Goal: Transaction & Acquisition: Purchase product/service

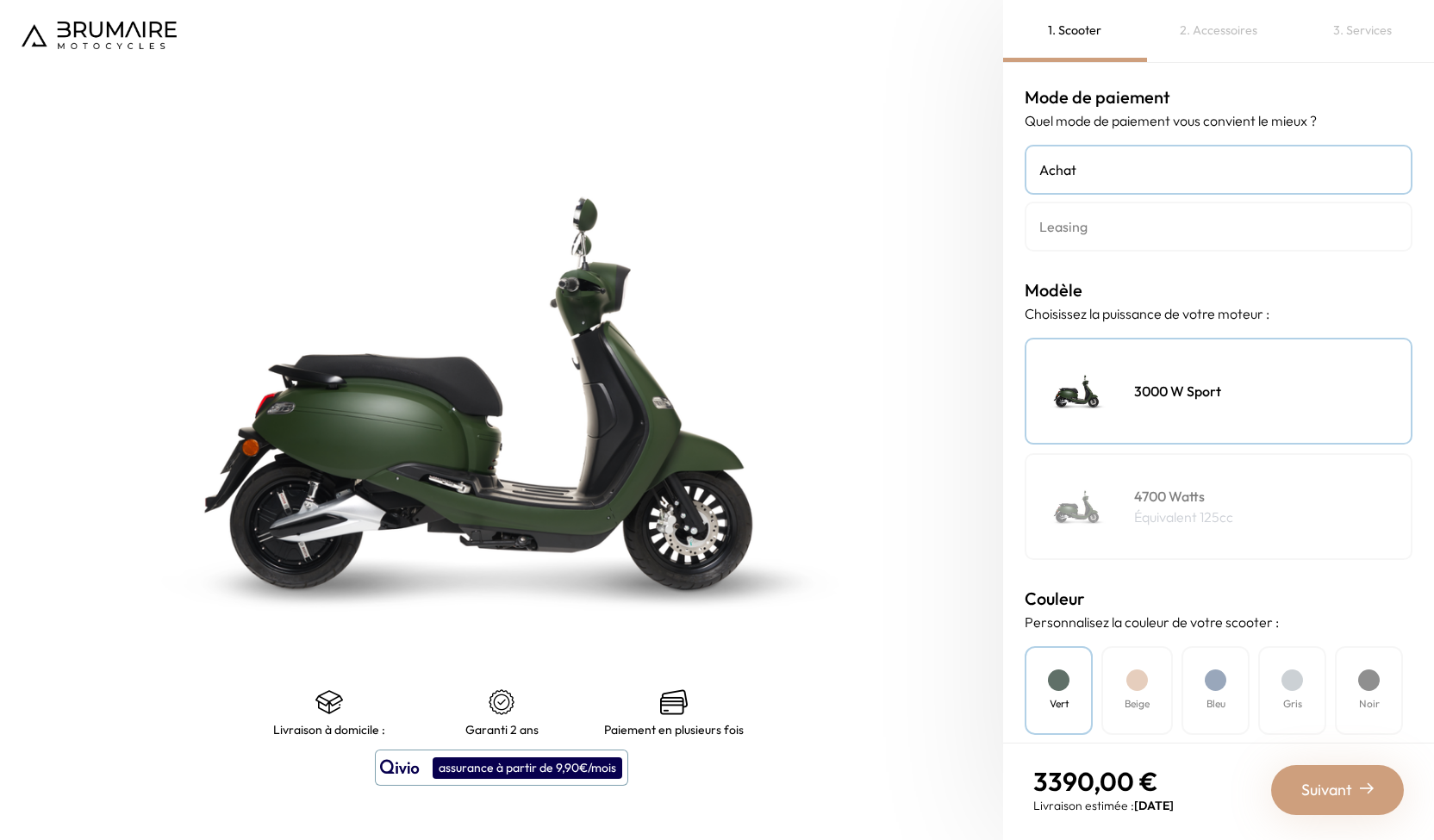
click at [1234, 546] on div "4700 Watts Équivalent 125cc" at bounding box center [1218, 507] width 388 height 107
click at [1216, 394] on h4 "3000 W Sport" at bounding box center [1177, 391] width 87 height 20
click at [1163, 235] on h4 "Leasing" at bounding box center [1218, 227] width 358 height 20
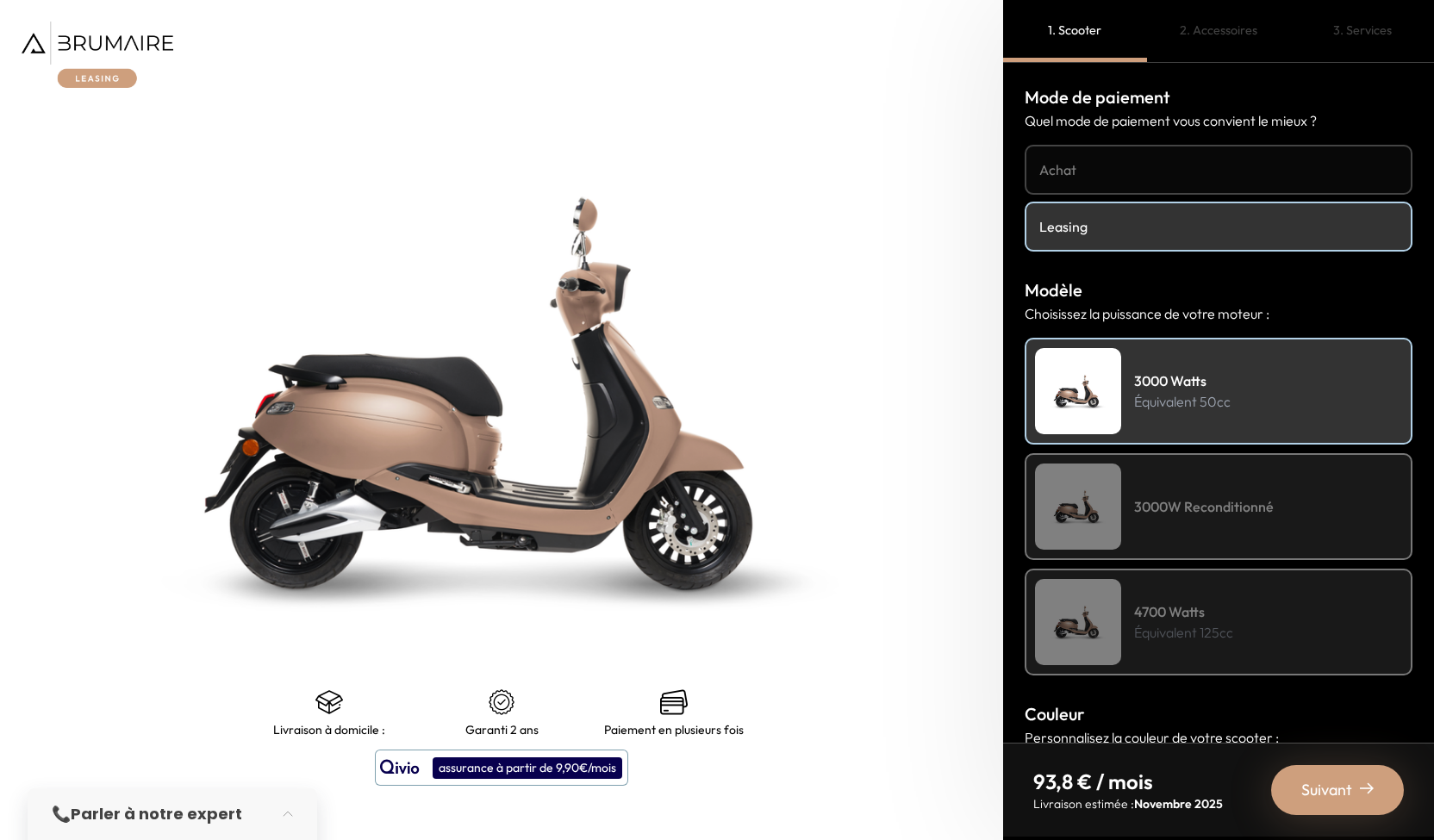
click at [1189, 622] on p "Équivalent 125cc" at bounding box center [1183, 632] width 99 height 20
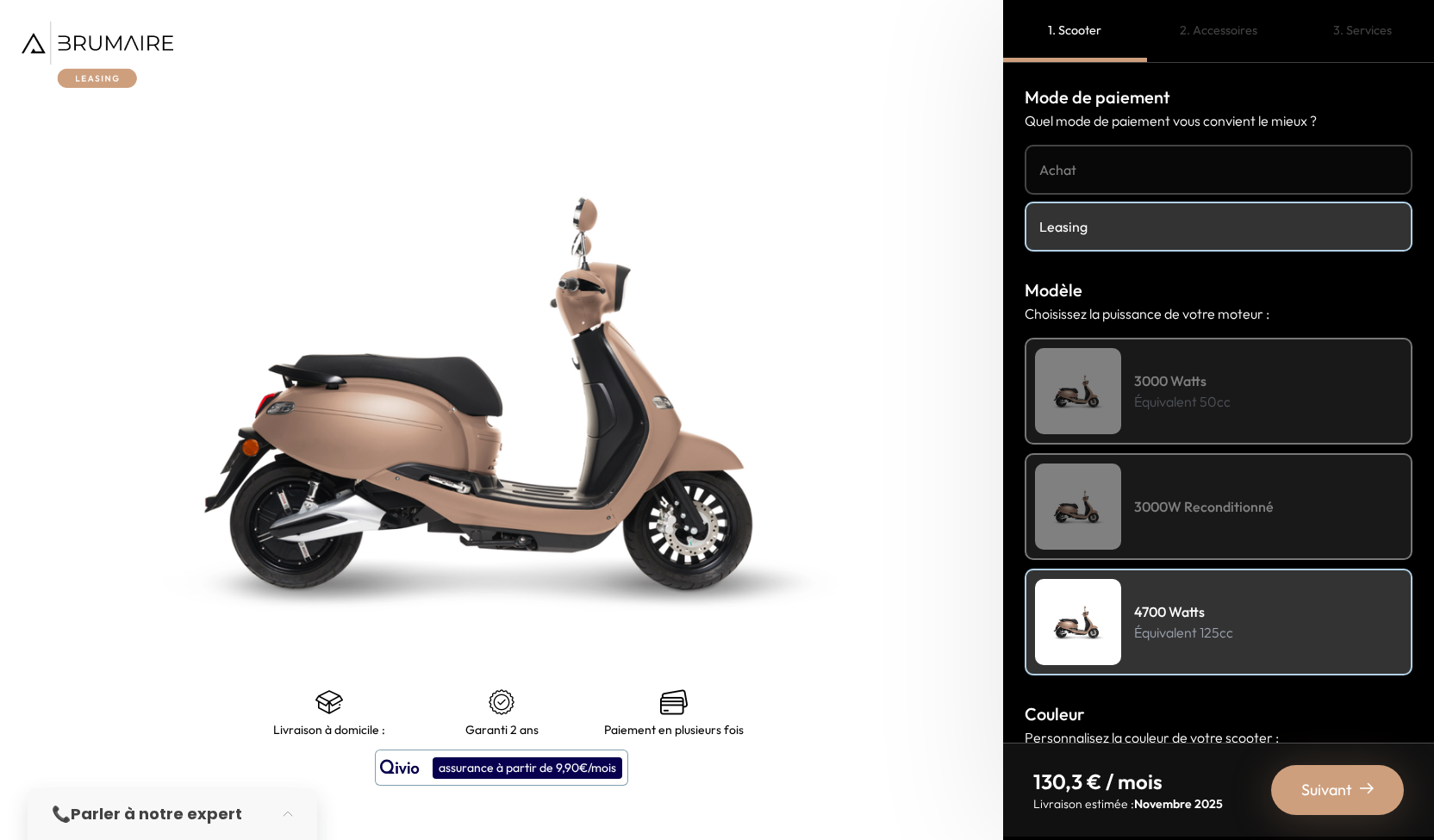
click at [1236, 381] on div "3000 Watts Équivalent 50cc" at bounding box center [1218, 391] width 388 height 107
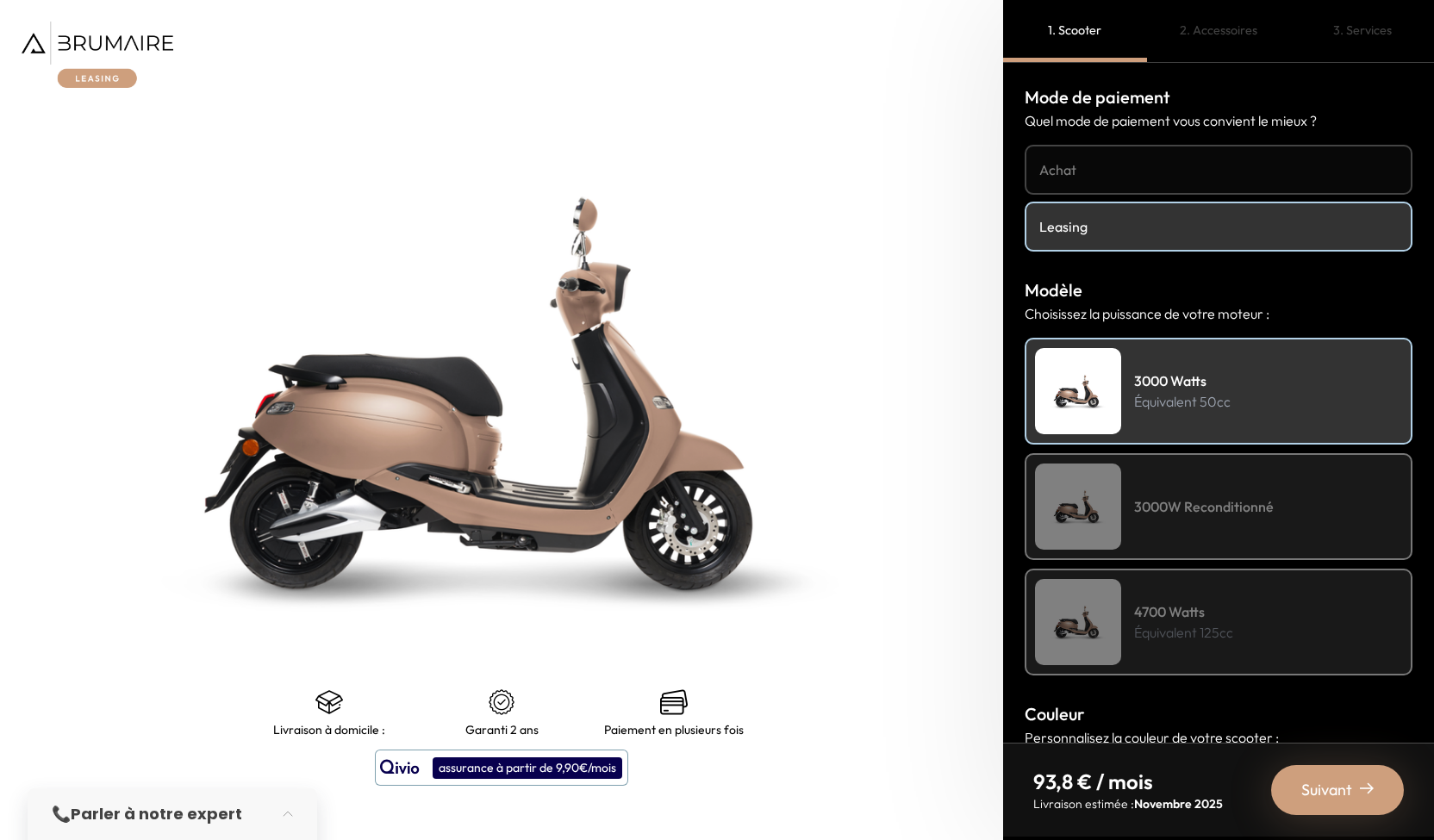
click at [1348, 788] on span "Suivant" at bounding box center [1326, 790] width 51 height 24
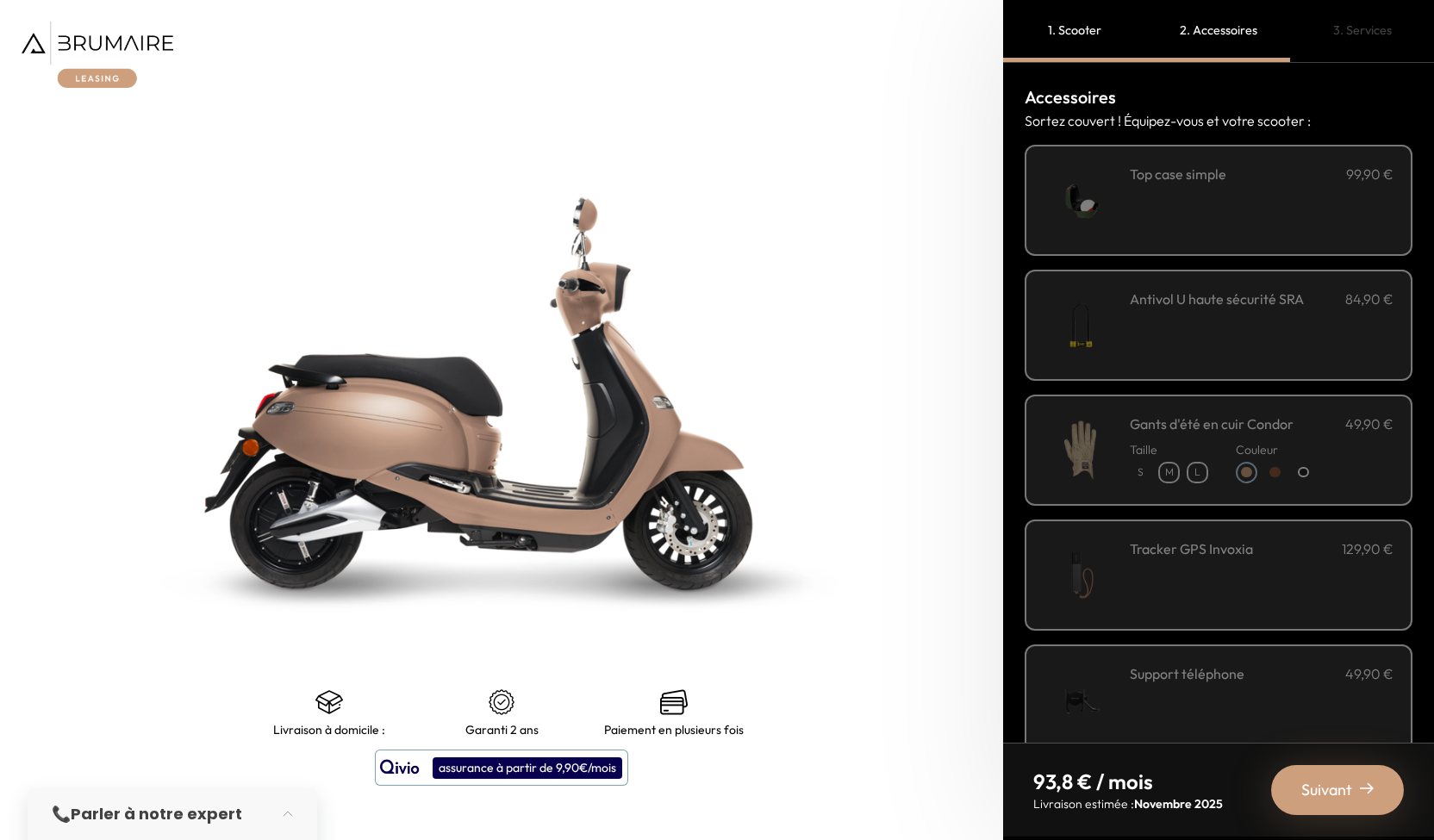
click at [1348, 788] on span "Suivant" at bounding box center [1326, 790] width 51 height 24
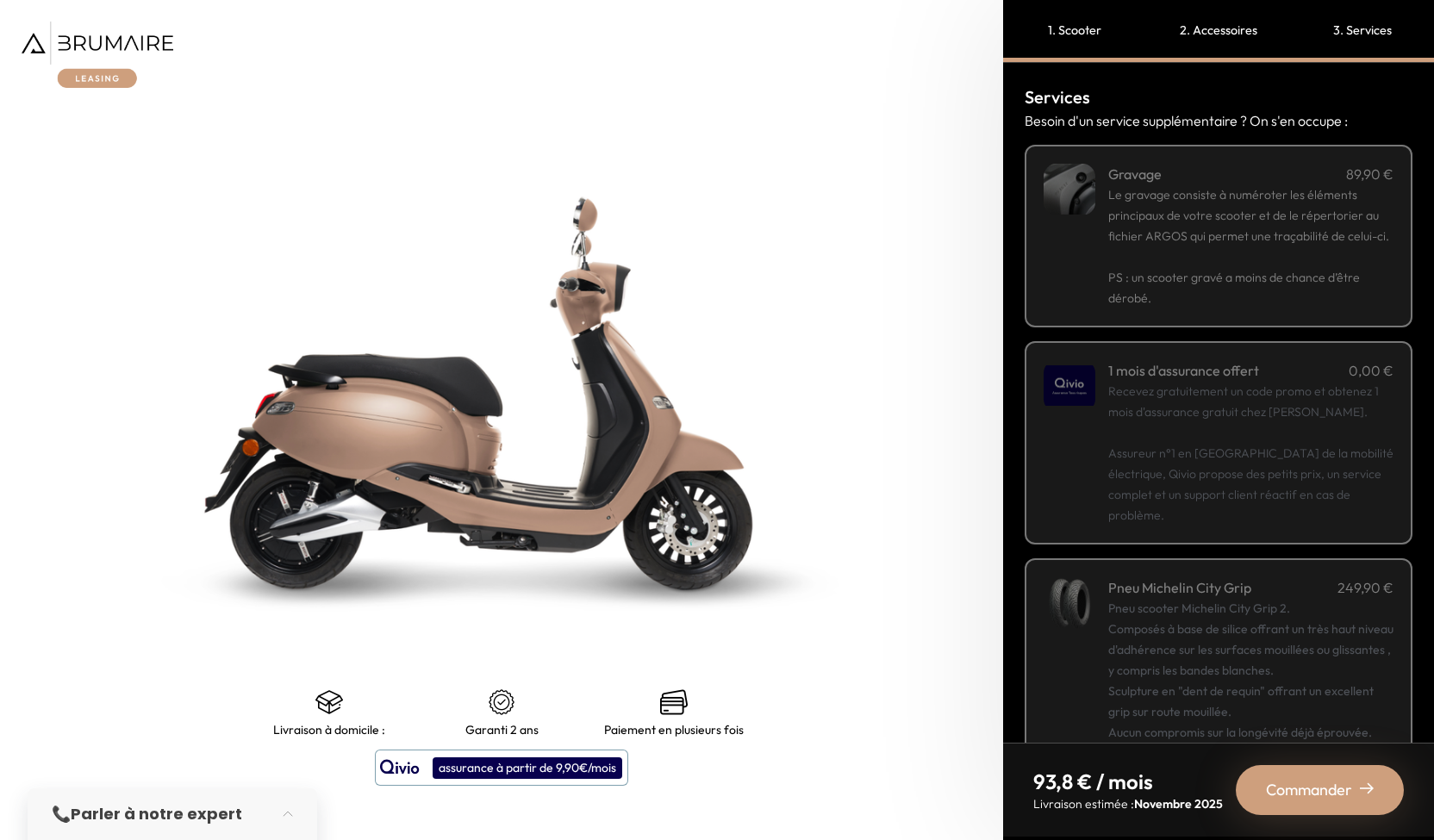
click at [1348, 788] on span "Commander" at bounding box center [1309, 790] width 87 height 24
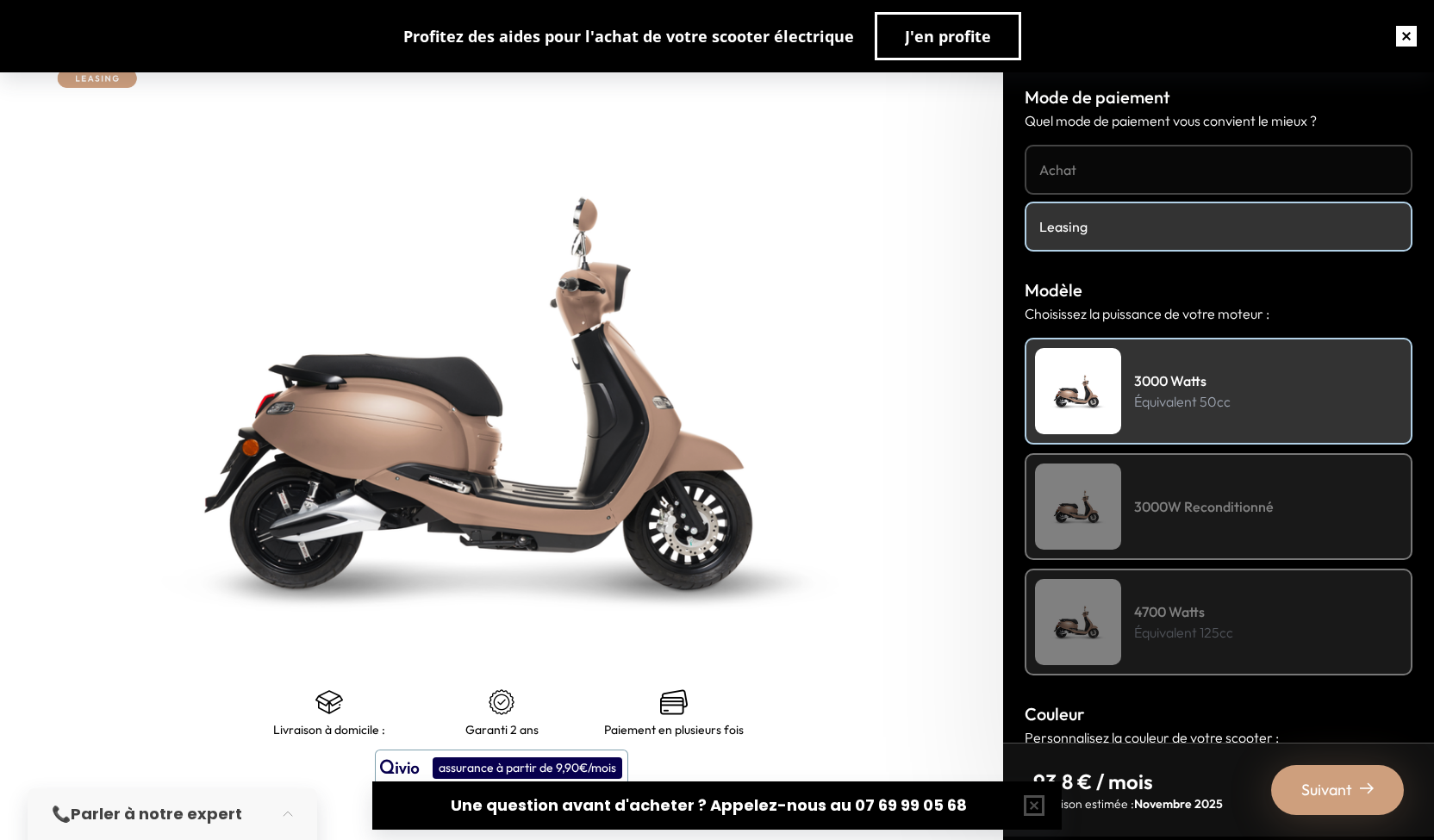
click at [1394, 41] on button "button" at bounding box center [1406, 36] width 55 height 55
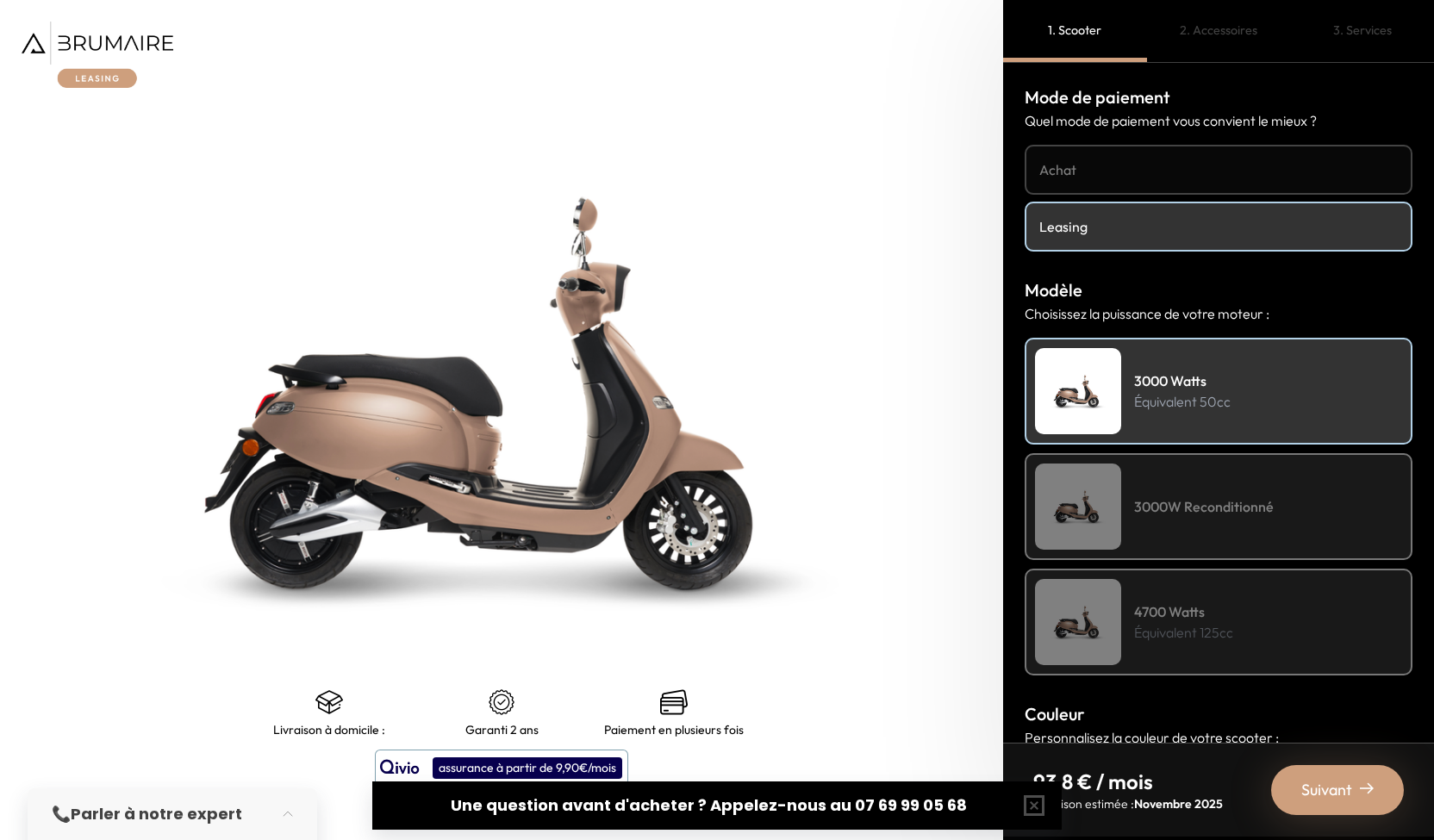
click at [1072, 173] on h4 "Achat" at bounding box center [1218, 169] width 358 height 20
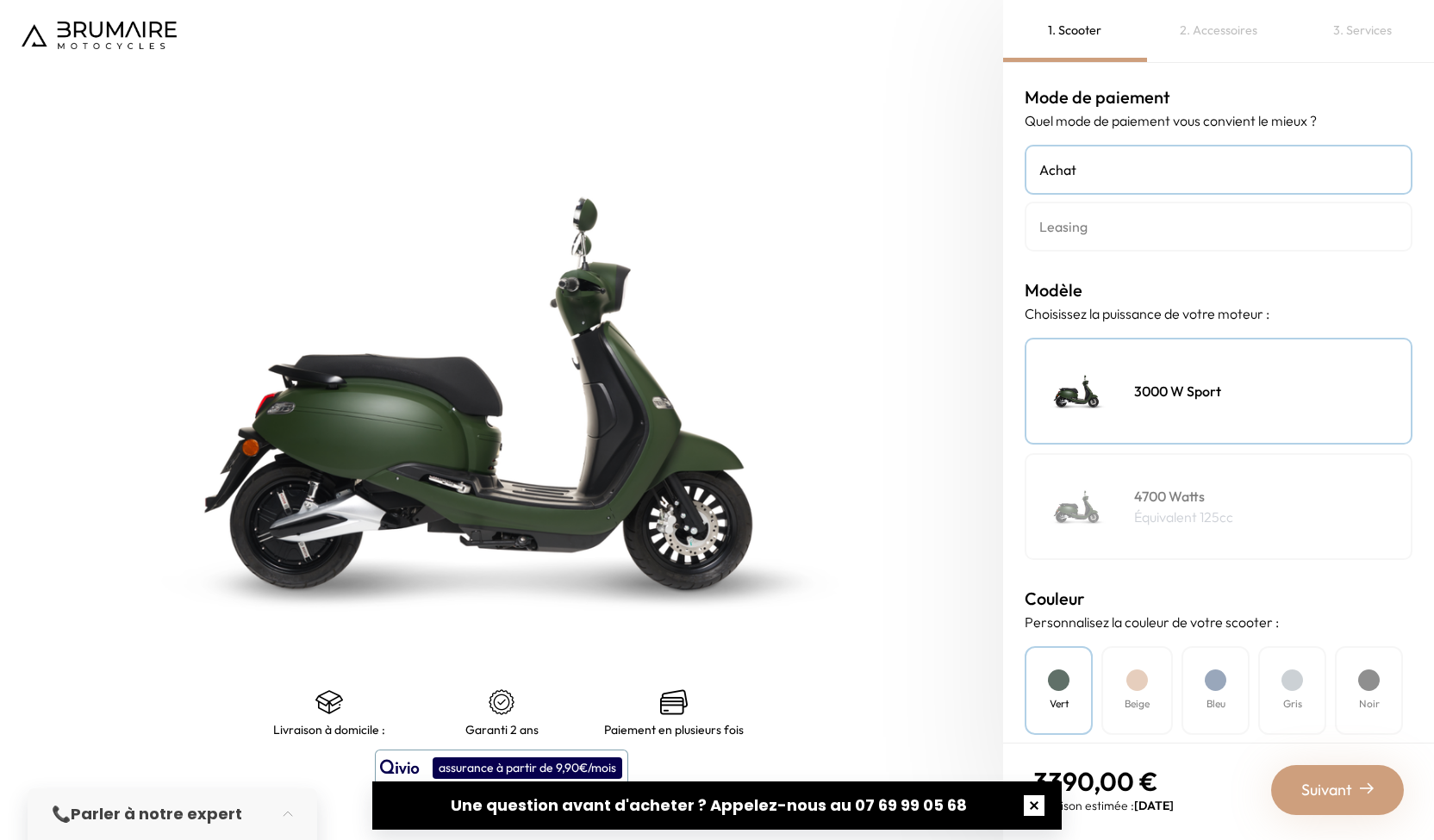
click at [1026, 805] on button "button" at bounding box center [1034, 806] width 55 height 55
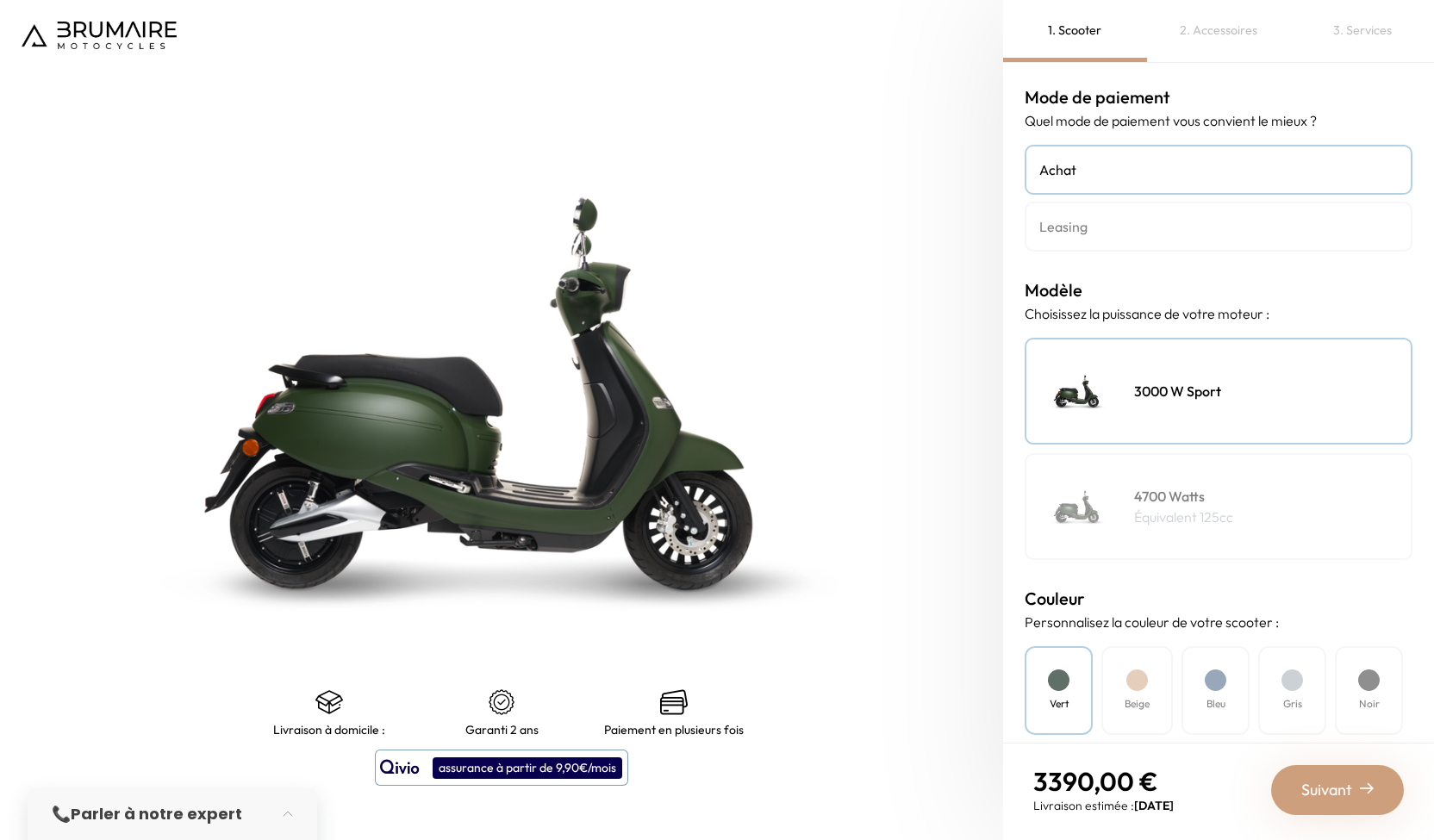
click at [1358, 796] on div "Suivant" at bounding box center [1337, 790] width 133 height 50
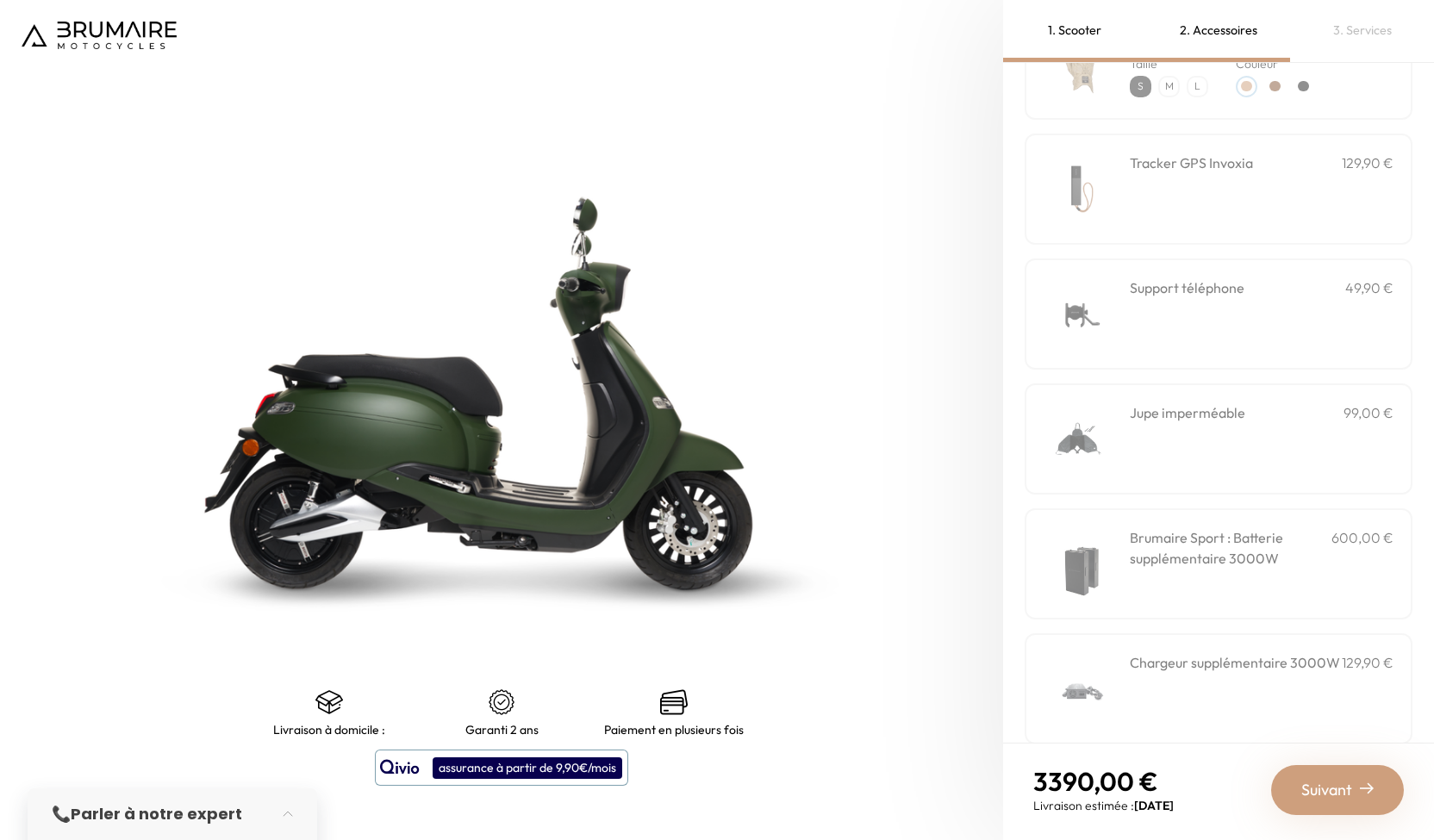
scroll to position [408, 0]
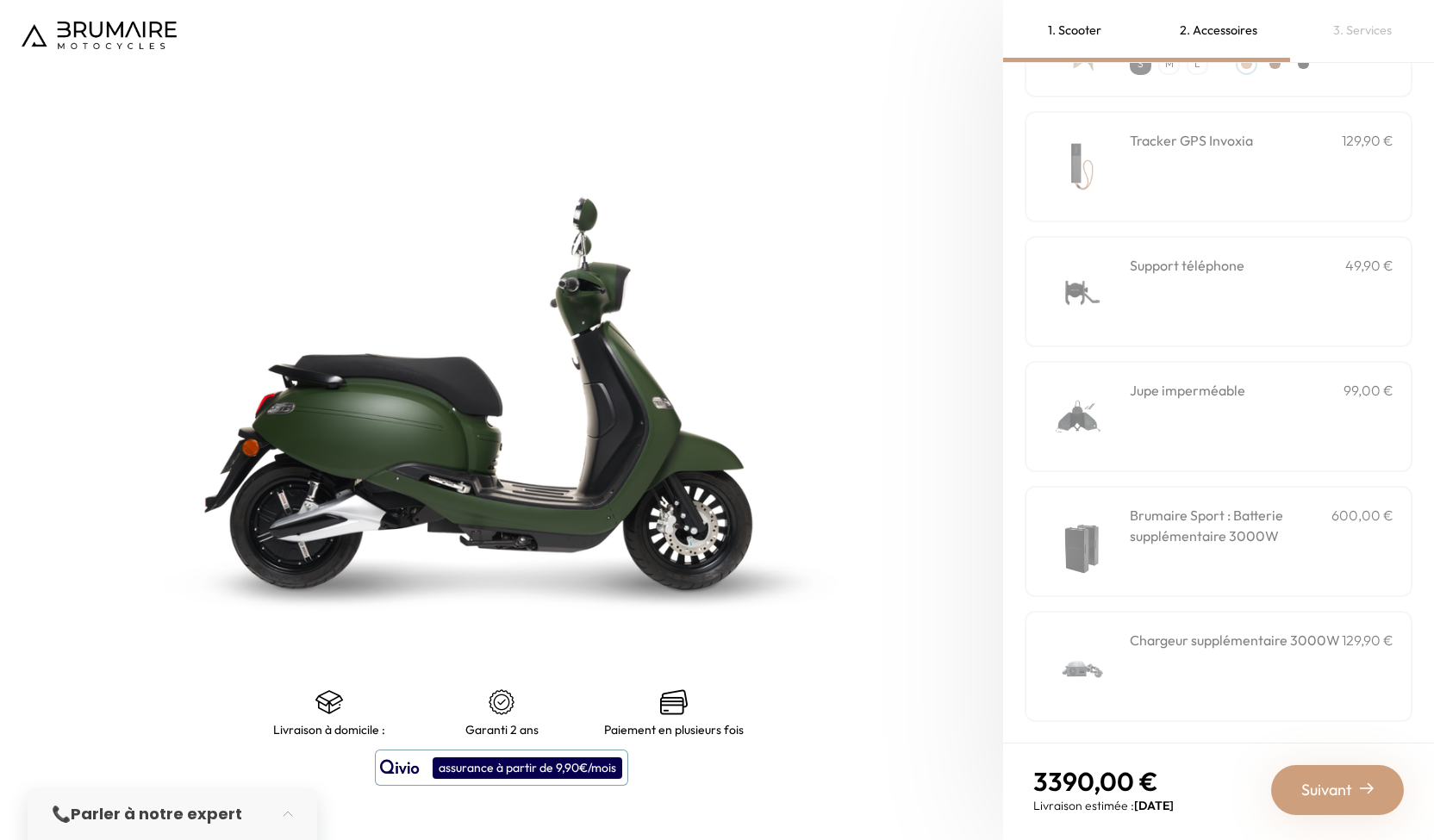
click at [1299, 787] on div "Suivant" at bounding box center [1337, 790] width 133 height 50
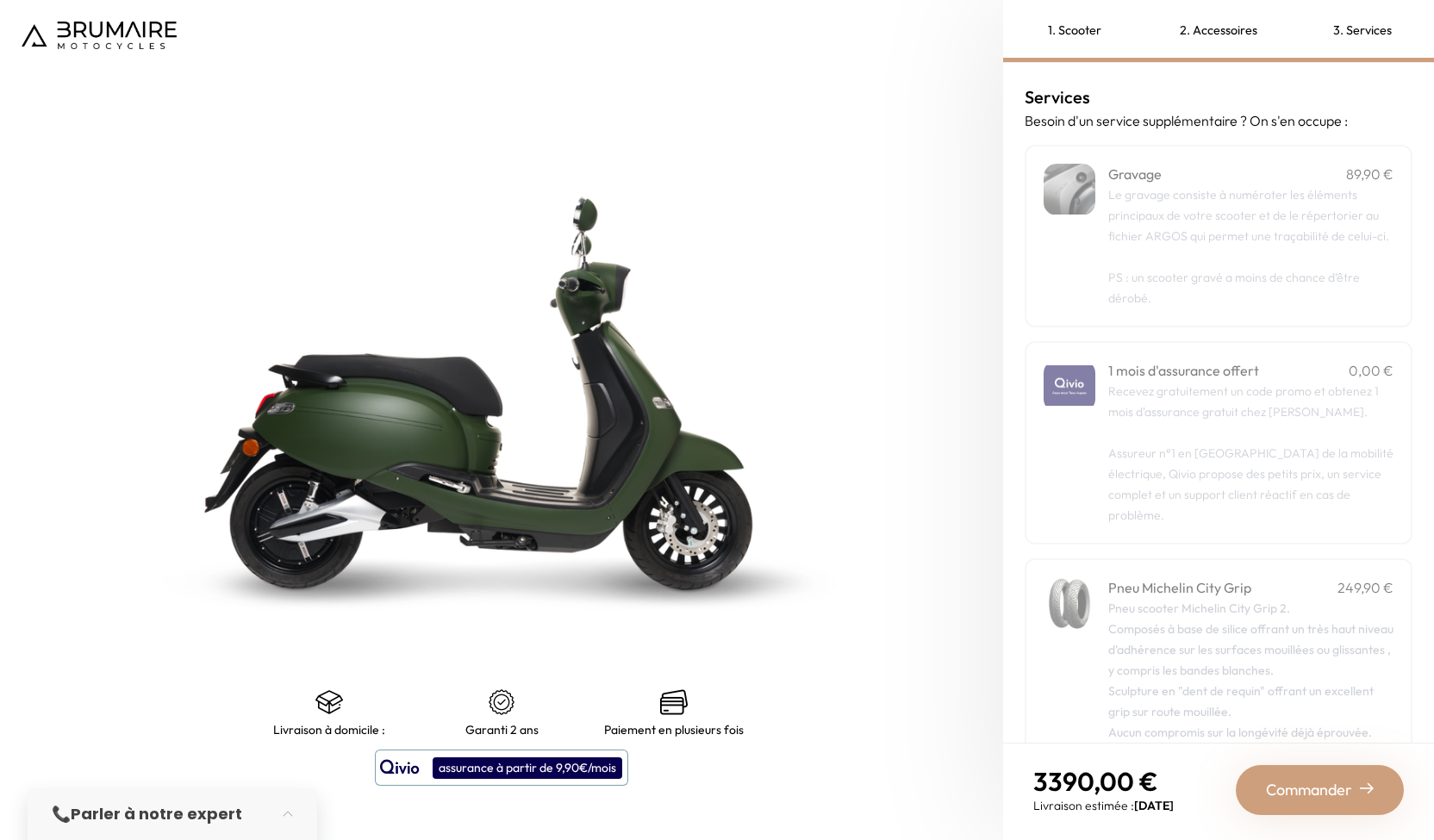
click at [1299, 787] on span "Commander" at bounding box center [1309, 790] width 87 height 24
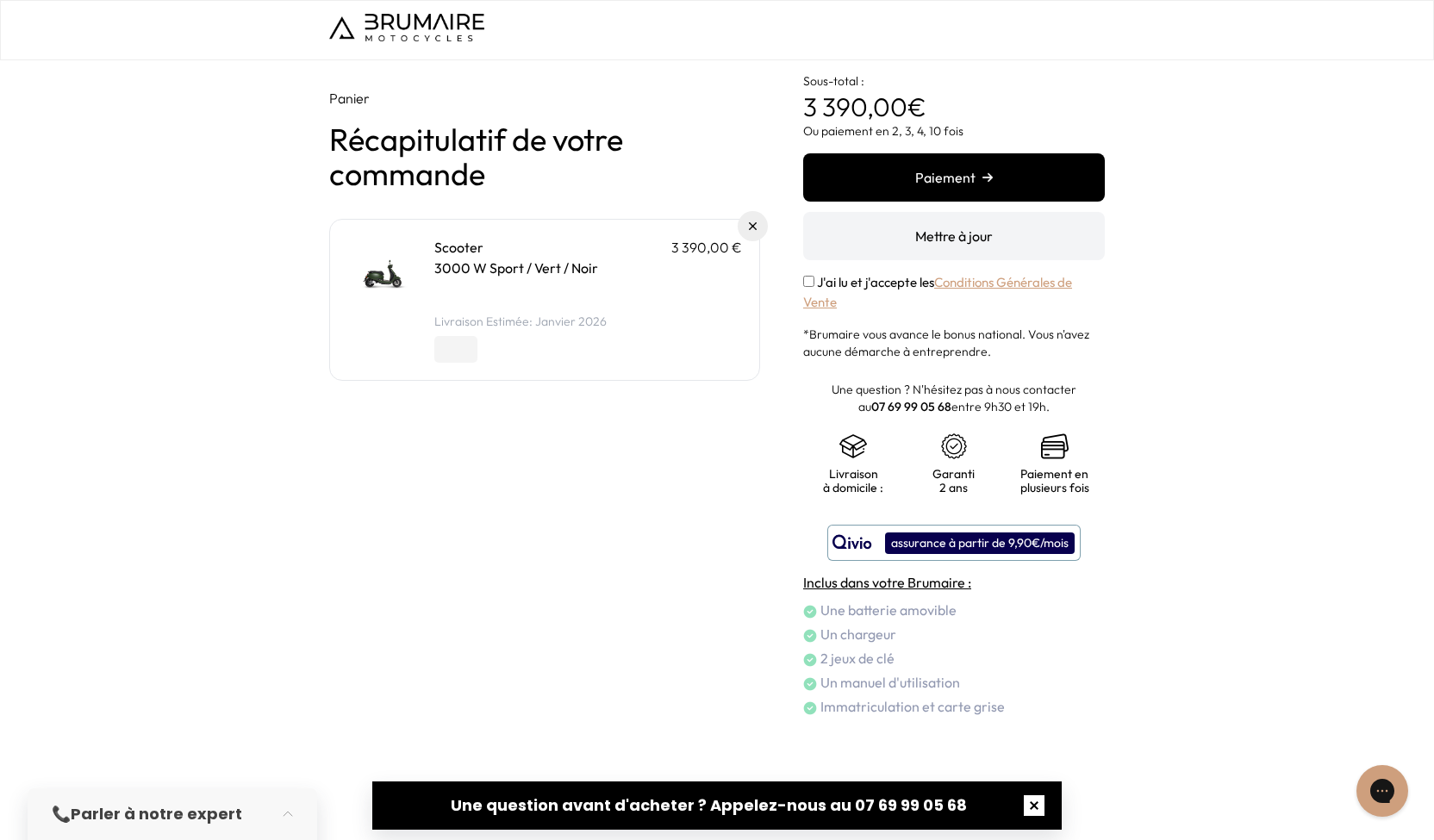
click at [1031, 815] on button "button" at bounding box center [1034, 806] width 55 height 55
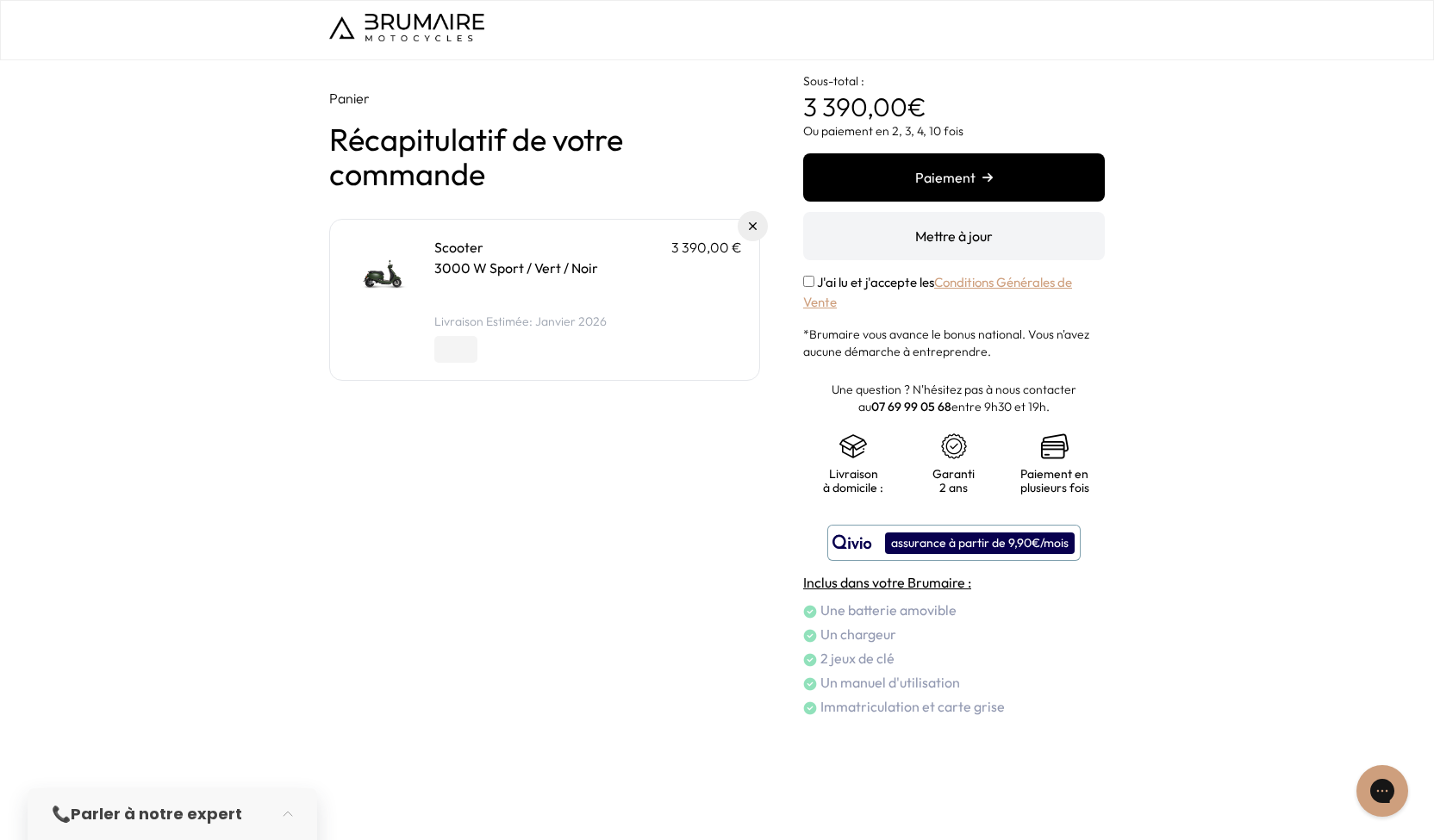
click at [996, 175] on button "Paiement" at bounding box center [953, 178] width 301 height 48
